Goal: Information Seeking & Learning: Learn about a topic

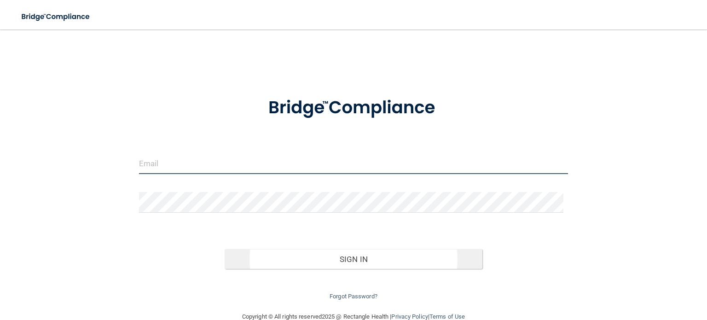
type input "[EMAIL_ADDRESS][DOMAIN_NAME]"
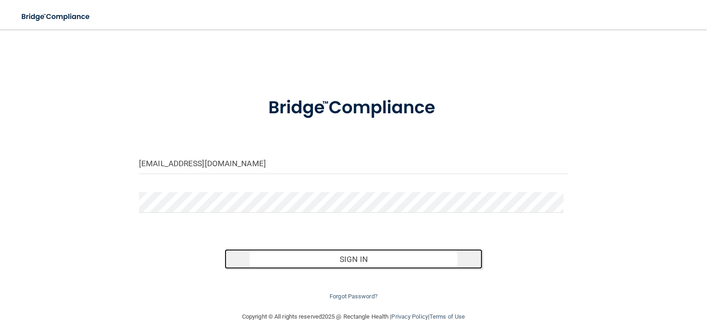
click at [297, 261] on button "Sign In" at bounding box center [353, 259] width 257 height 20
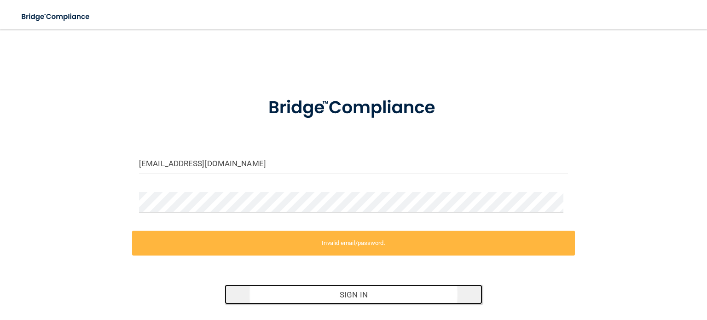
click at [356, 294] on button "Sign In" at bounding box center [353, 295] width 257 height 20
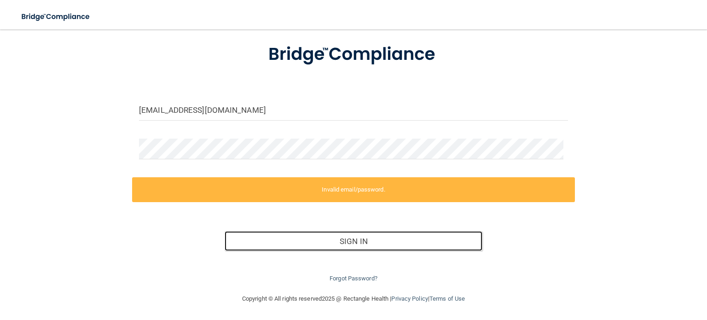
scroll to position [53, 0]
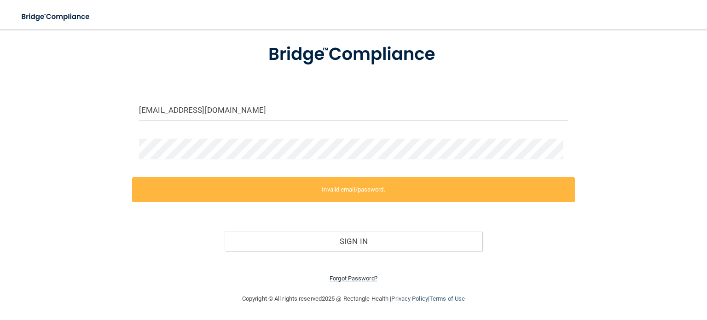
click at [341, 280] on link "Forgot Password?" at bounding box center [354, 278] width 48 height 7
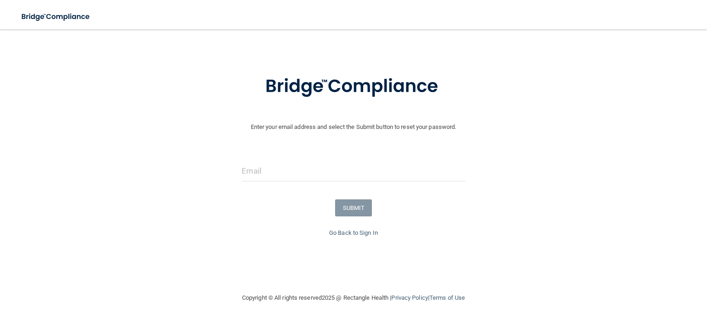
scroll to position [21, 0]
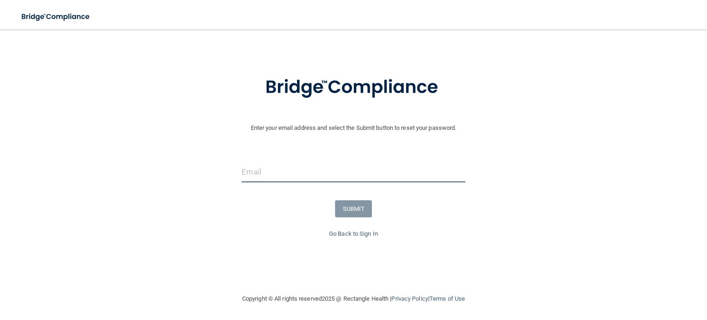
click at [289, 172] on input "email" at bounding box center [353, 172] width 223 height 21
type input "[EMAIL_ADDRESS][DOMAIN_NAME]"
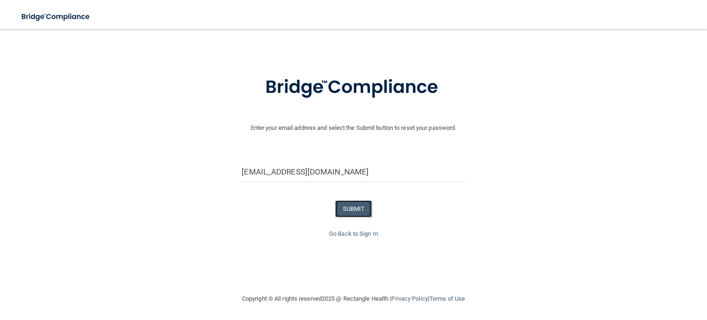
click at [360, 208] on button "SUBMIT" at bounding box center [353, 208] width 37 height 17
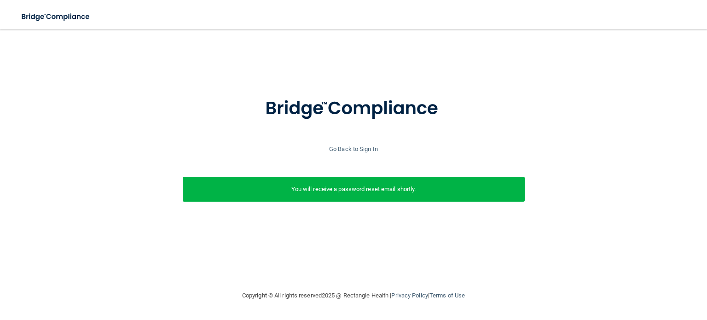
scroll to position [0, 0]
click at [362, 149] on link "Go Back to Sign In" at bounding box center [353, 149] width 49 height 7
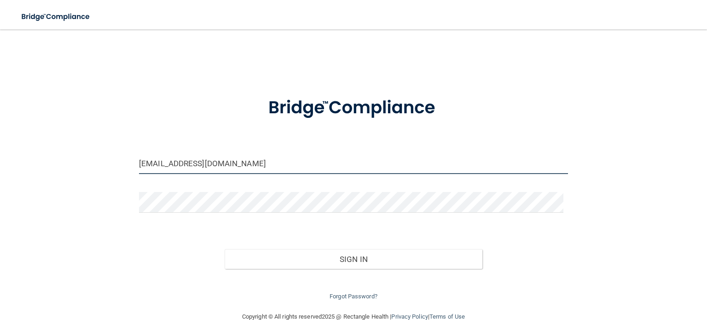
click at [173, 158] on input "[EMAIL_ADDRESS][DOMAIN_NAME]" at bounding box center [353, 163] width 429 height 21
drag, startPoint x: 164, startPoint y: 162, endPoint x: 111, endPoint y: 162, distance: 52.5
click at [111, 162] on div "[EMAIL_ADDRESS][DOMAIN_NAME] Invalid email/password. You don't have permission …" at bounding box center [353, 170] width 670 height 263
type input "[EMAIL_ADDRESS][DOMAIN_NAME]"
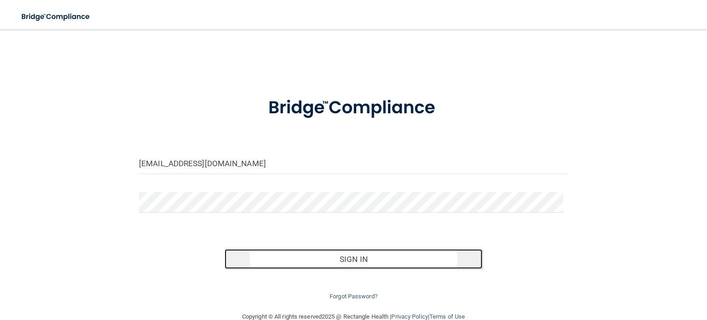
click at [313, 262] on button "Sign In" at bounding box center [353, 259] width 257 height 20
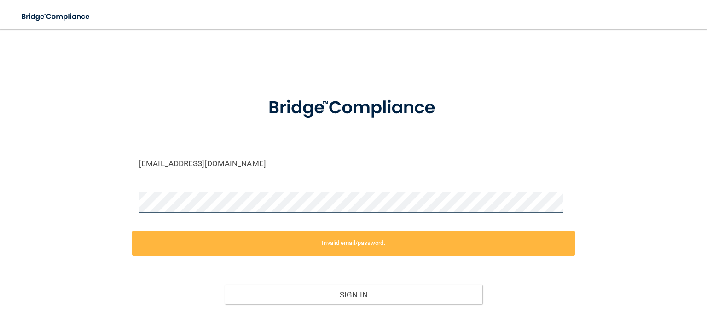
click at [52, 212] on div "[EMAIL_ADDRESS][DOMAIN_NAME] Invalid email/password. You don't have permission …" at bounding box center [353, 188] width 670 height 299
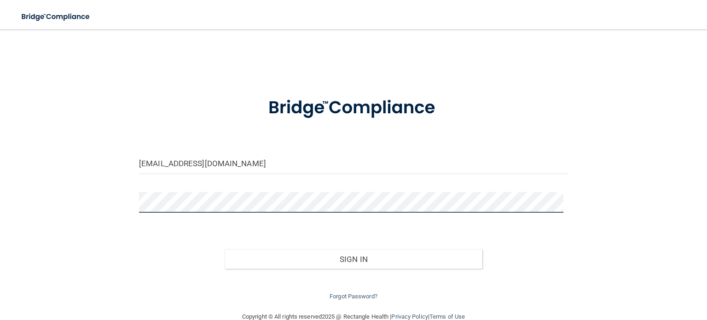
click at [225, 249] on button "Sign In" at bounding box center [353, 259] width 257 height 20
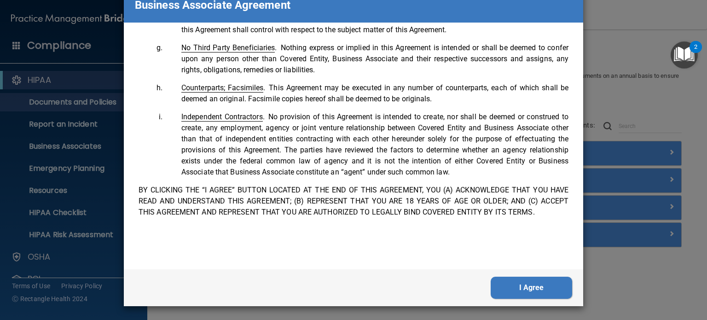
scroll to position [1877, 0]
click at [518, 292] on button "I Agree" at bounding box center [532, 288] width 82 height 22
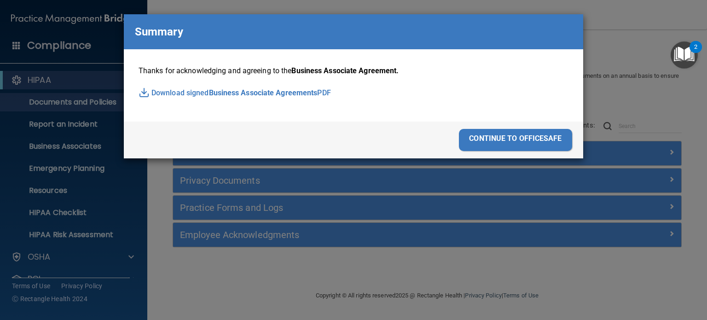
click at [536, 141] on div "continue to officesafe" at bounding box center [515, 140] width 113 height 22
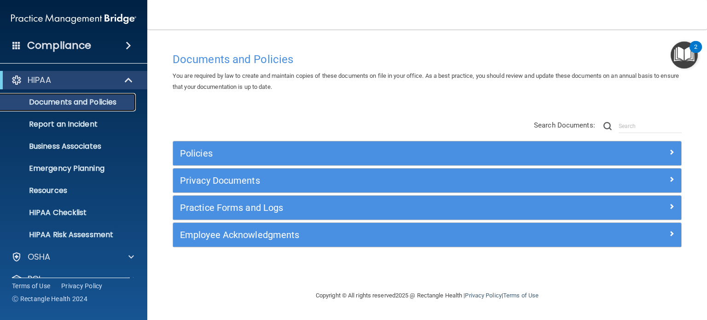
click at [64, 103] on p "Documents and Policies" at bounding box center [69, 102] width 126 height 9
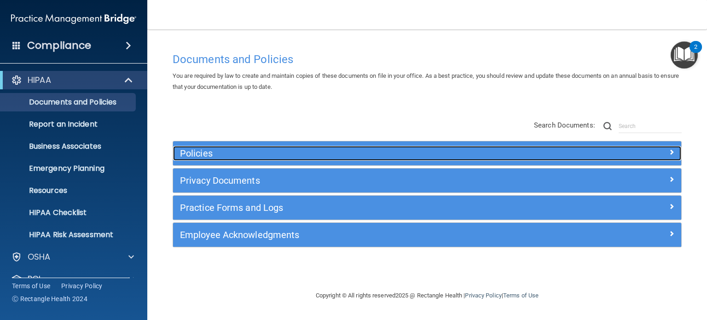
click at [219, 154] on h5 "Policies" at bounding box center [363, 153] width 367 height 10
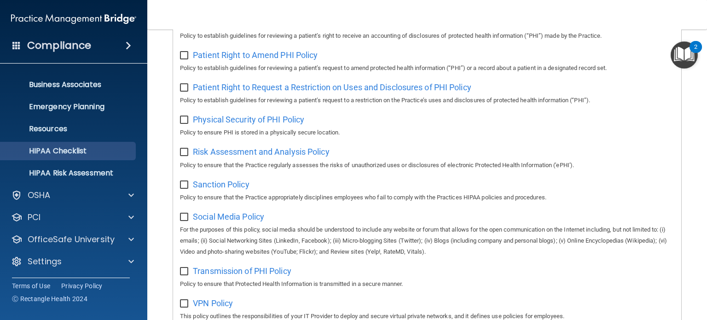
scroll to position [62, 0]
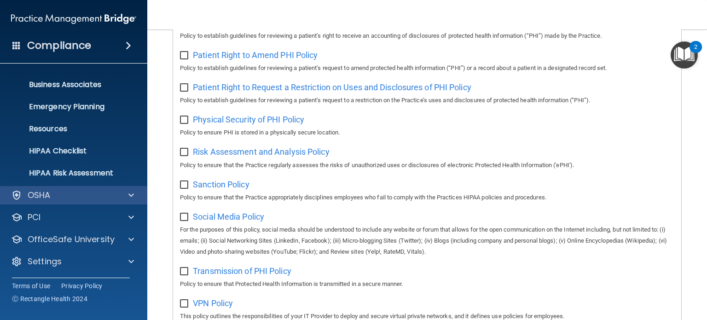
click at [83, 201] on div "OSHA" at bounding box center [74, 195] width 148 height 18
click at [114, 194] on div "OSHA" at bounding box center [61, 195] width 114 height 11
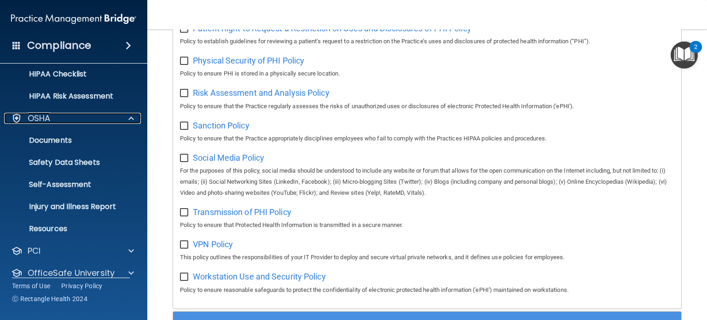
scroll to position [172, 0]
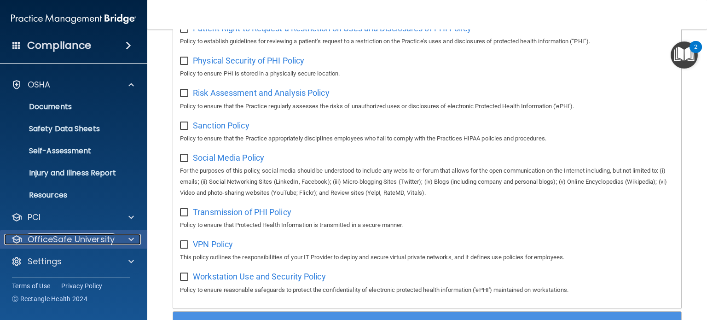
click at [65, 243] on p "OfficeSafe University" at bounding box center [71, 239] width 87 height 11
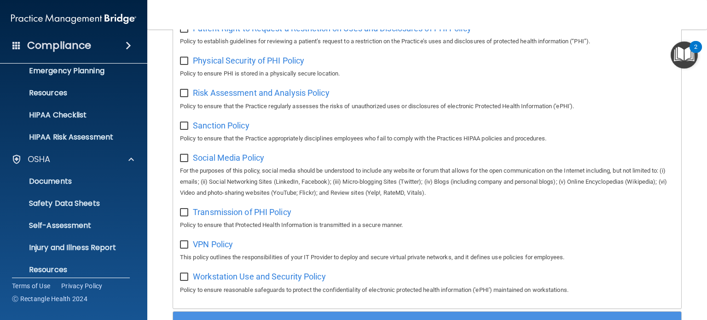
scroll to position [0, 0]
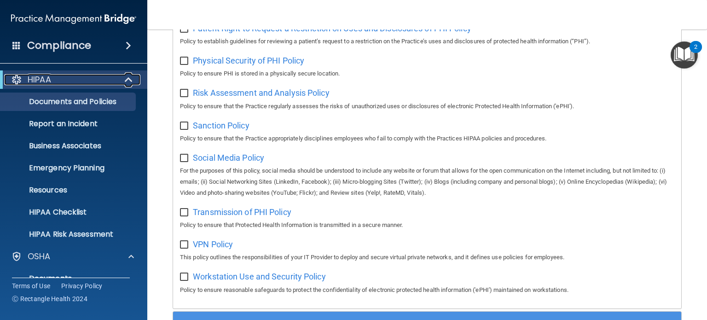
click at [105, 81] on div "HIPAA" at bounding box center [61, 79] width 114 height 11
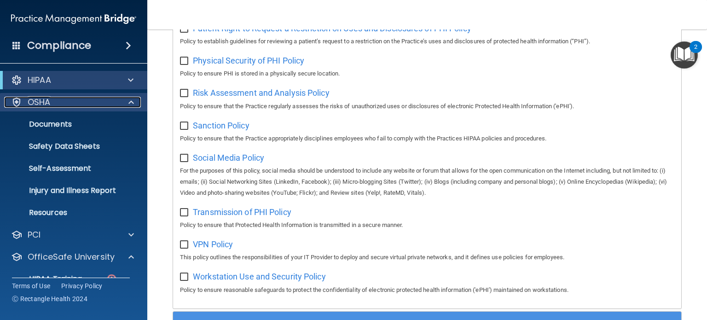
click at [98, 104] on div "OSHA" at bounding box center [61, 102] width 114 height 11
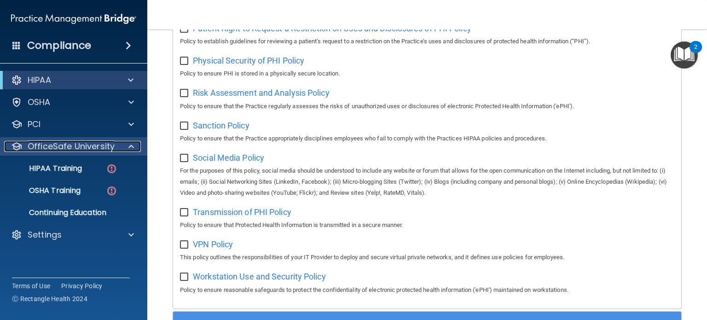
click at [96, 145] on p "OfficeSafe University" at bounding box center [71, 146] width 87 height 11
